Goal: Task Accomplishment & Management: Manage account settings

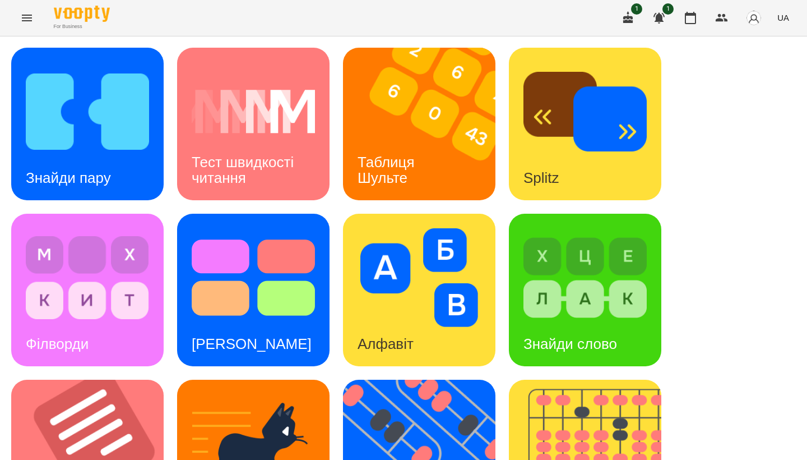
click at [28, 22] on icon "Menu" at bounding box center [26, 17] width 13 height 13
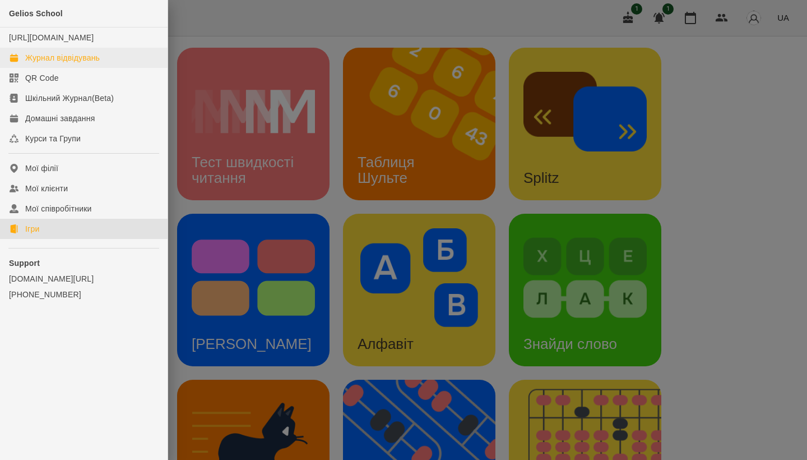
click at [62, 63] on div "Журнал відвідувань" at bounding box center [62, 57] width 75 height 11
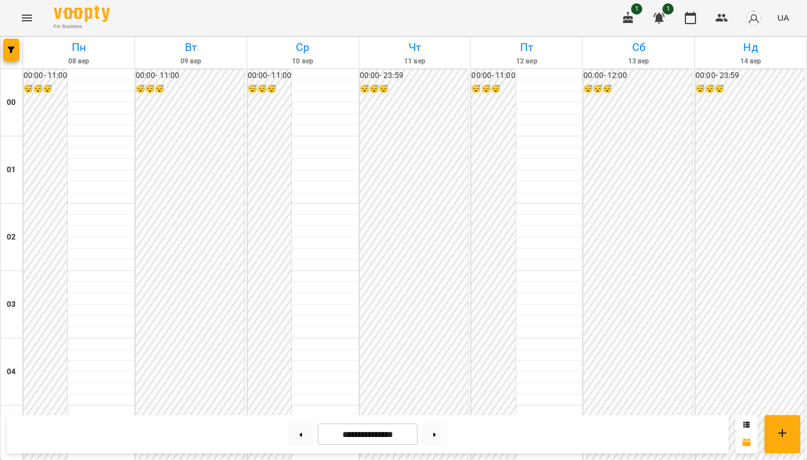
scroll to position [247, 0]
click at [27, 23] on icon "Menu" at bounding box center [26, 17] width 13 height 13
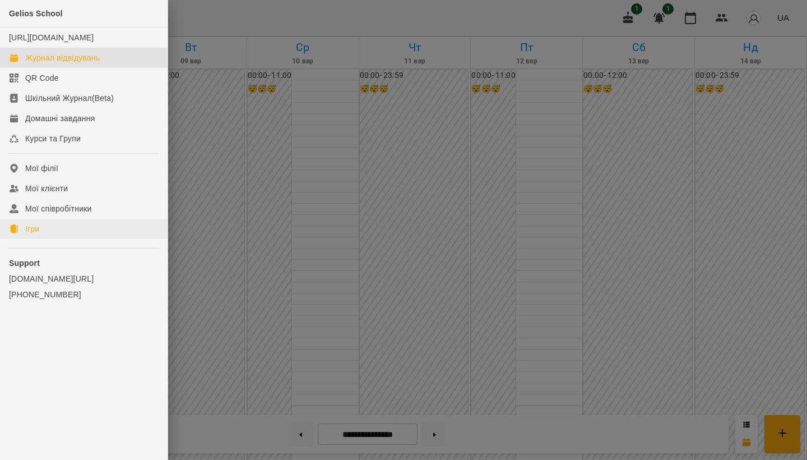
click at [79, 239] on link "Ігри" at bounding box center [84, 229] width 168 height 20
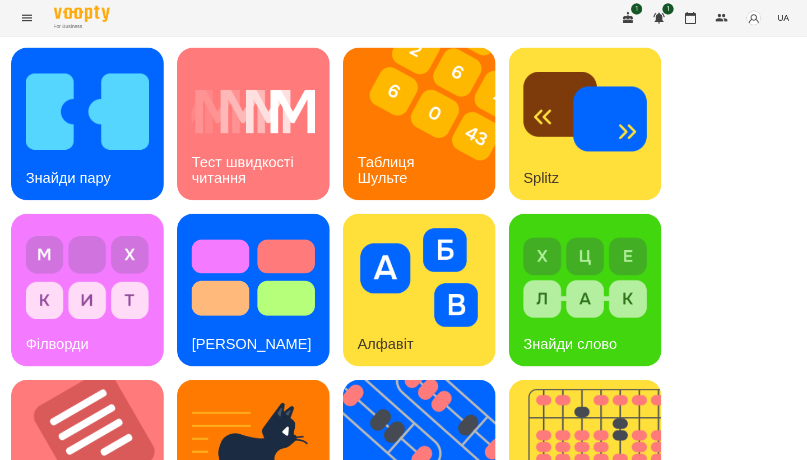
click at [28, 16] on icon "Menu" at bounding box center [27, 18] width 10 height 7
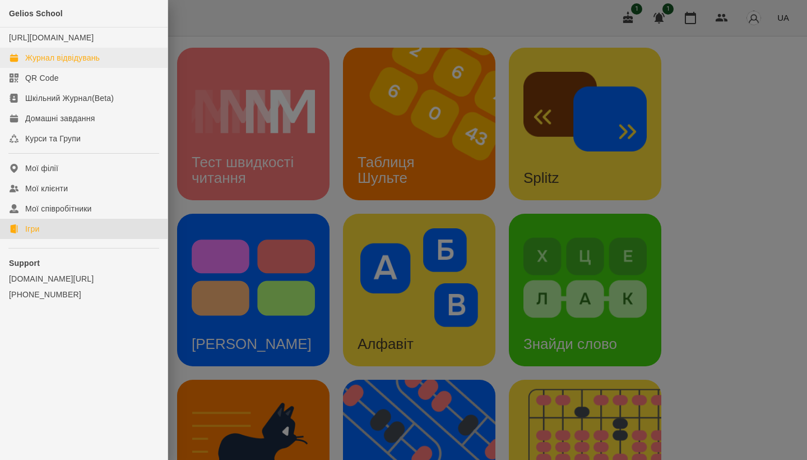
click at [72, 63] on div "Журнал відвідувань" at bounding box center [62, 57] width 75 height 11
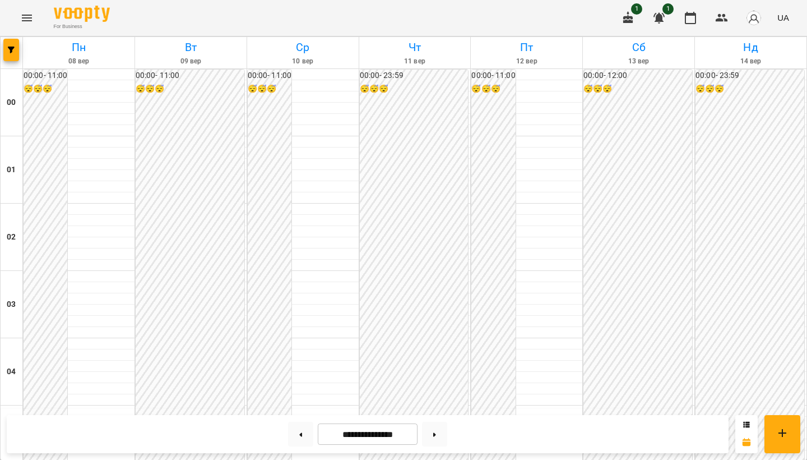
scroll to position [1214, 0]
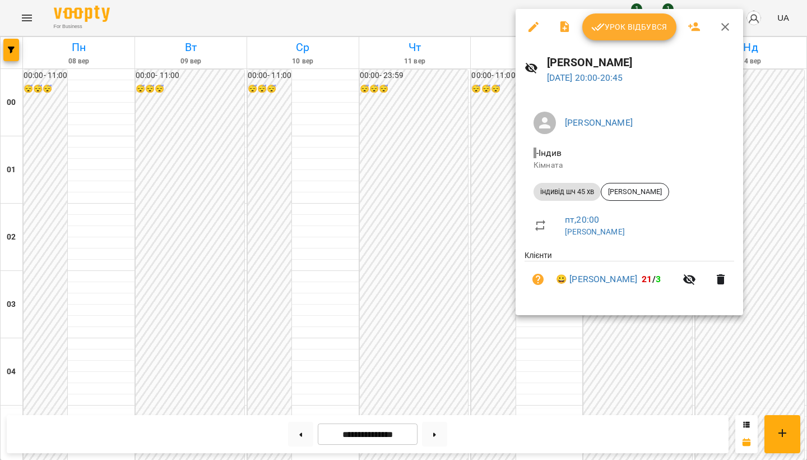
click at [530, 29] on icon "button" at bounding box center [534, 27] width 10 height 10
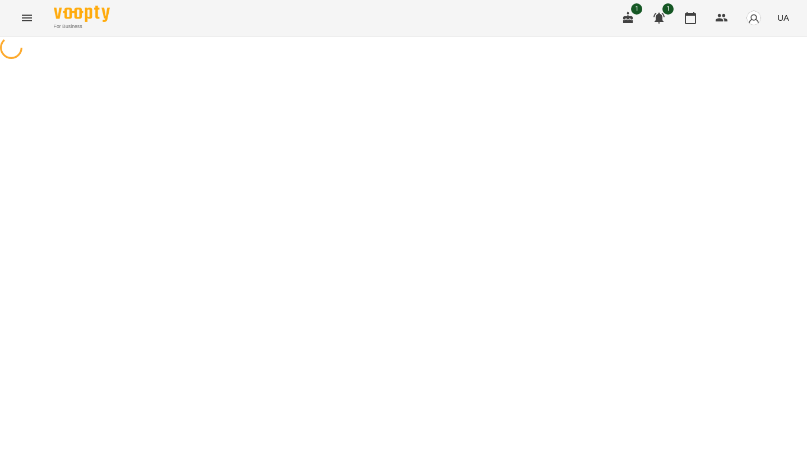
select select "**********"
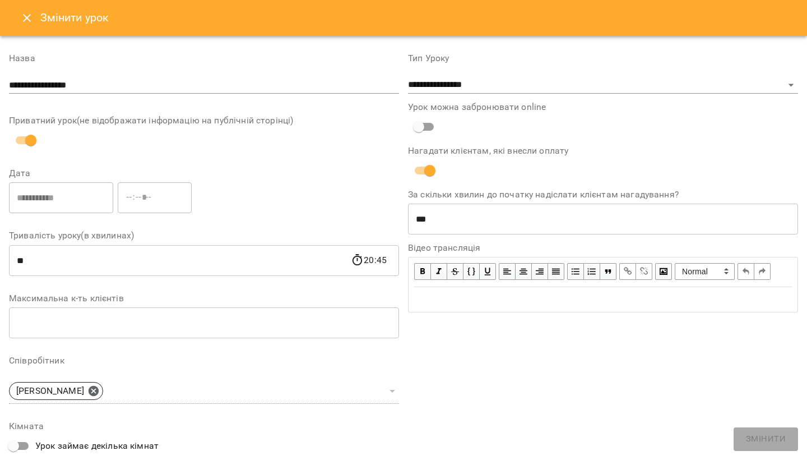
click at [30, 24] on icon "Close" at bounding box center [26, 17] width 13 height 13
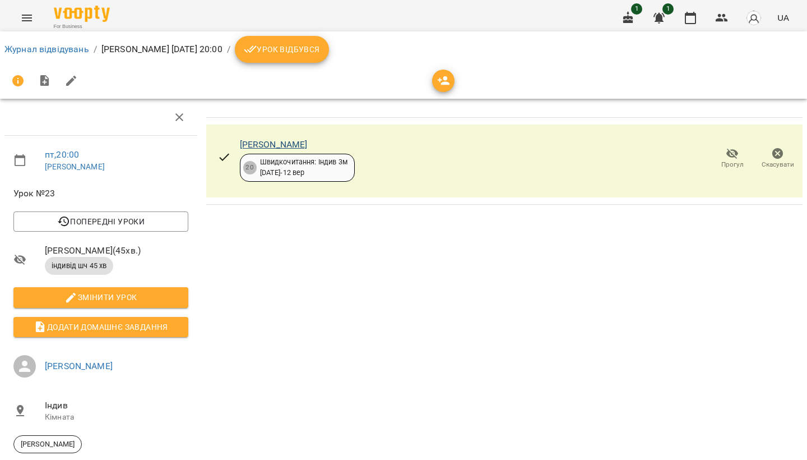
click at [293, 141] on link "[PERSON_NAME]" at bounding box center [274, 144] width 68 height 11
